Goal: Check status: Check status

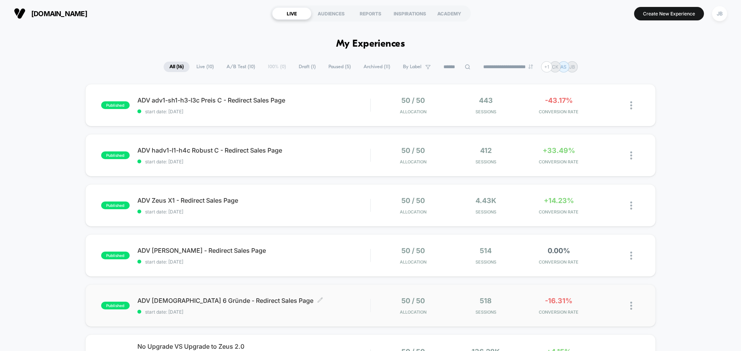
scroll to position [77, 0]
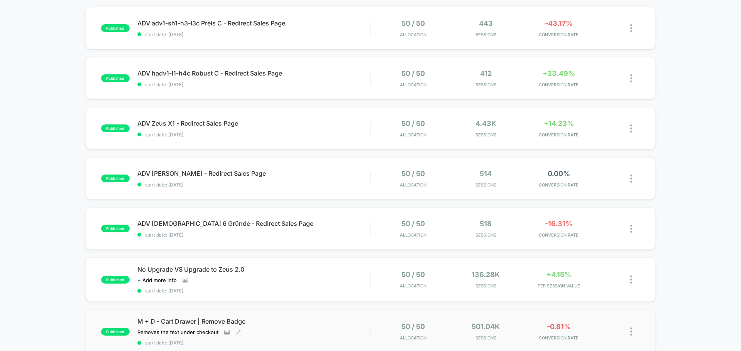
click at [294, 329] on div "M + D - Cart Drawer | Remove Badge Removes the text under checkout Click to vie…" at bounding box center [253, 332] width 233 height 28
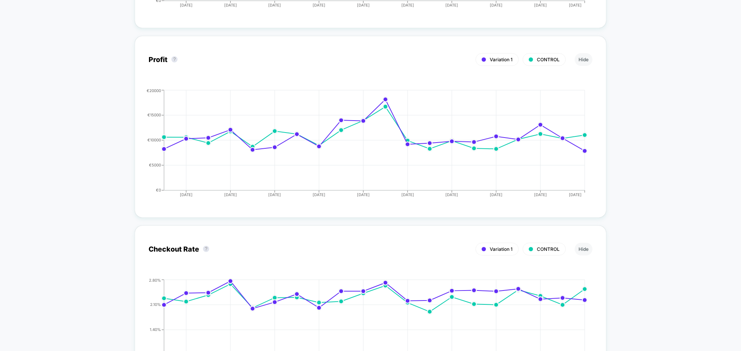
scroll to position [926, 0]
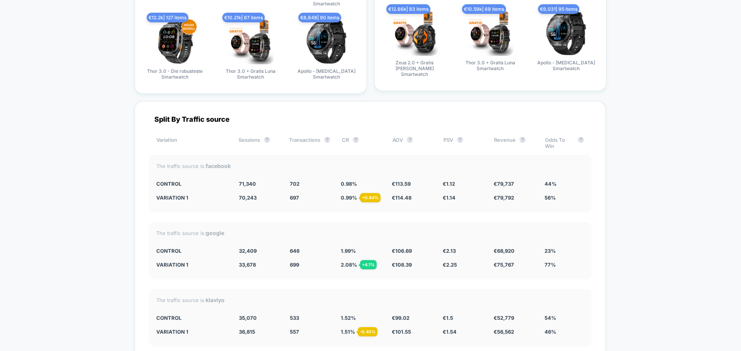
drag, startPoint x: 117, startPoint y: 169, endPoint x: 134, endPoint y: 298, distance: 129.9
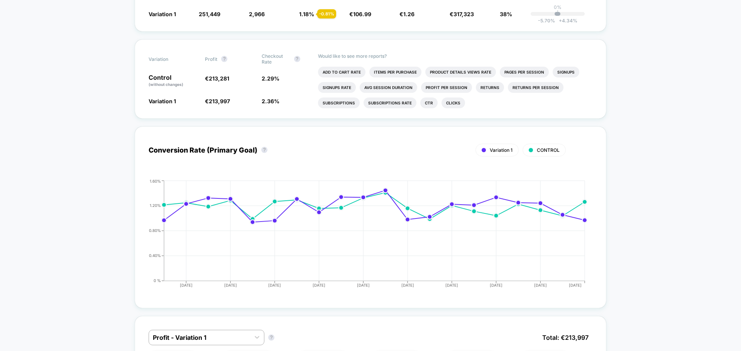
scroll to position [0, 0]
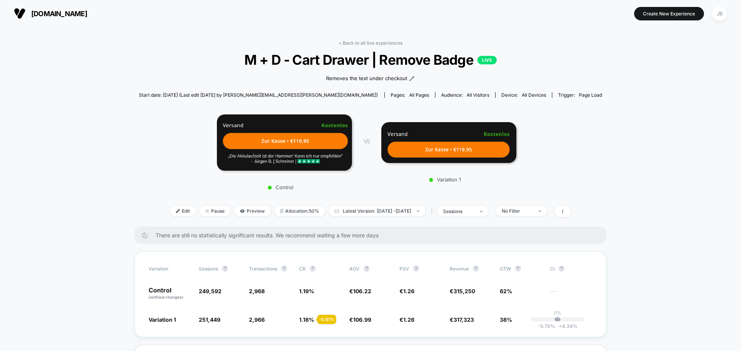
drag, startPoint x: 127, startPoint y: 240, endPoint x: 135, endPoint y: 135, distance: 105.2
click at [292, 26] on div "[DOMAIN_NAME] Create New Experience JB" at bounding box center [370, 13] width 741 height 27
